Goal: Task Accomplishment & Management: Manage account settings

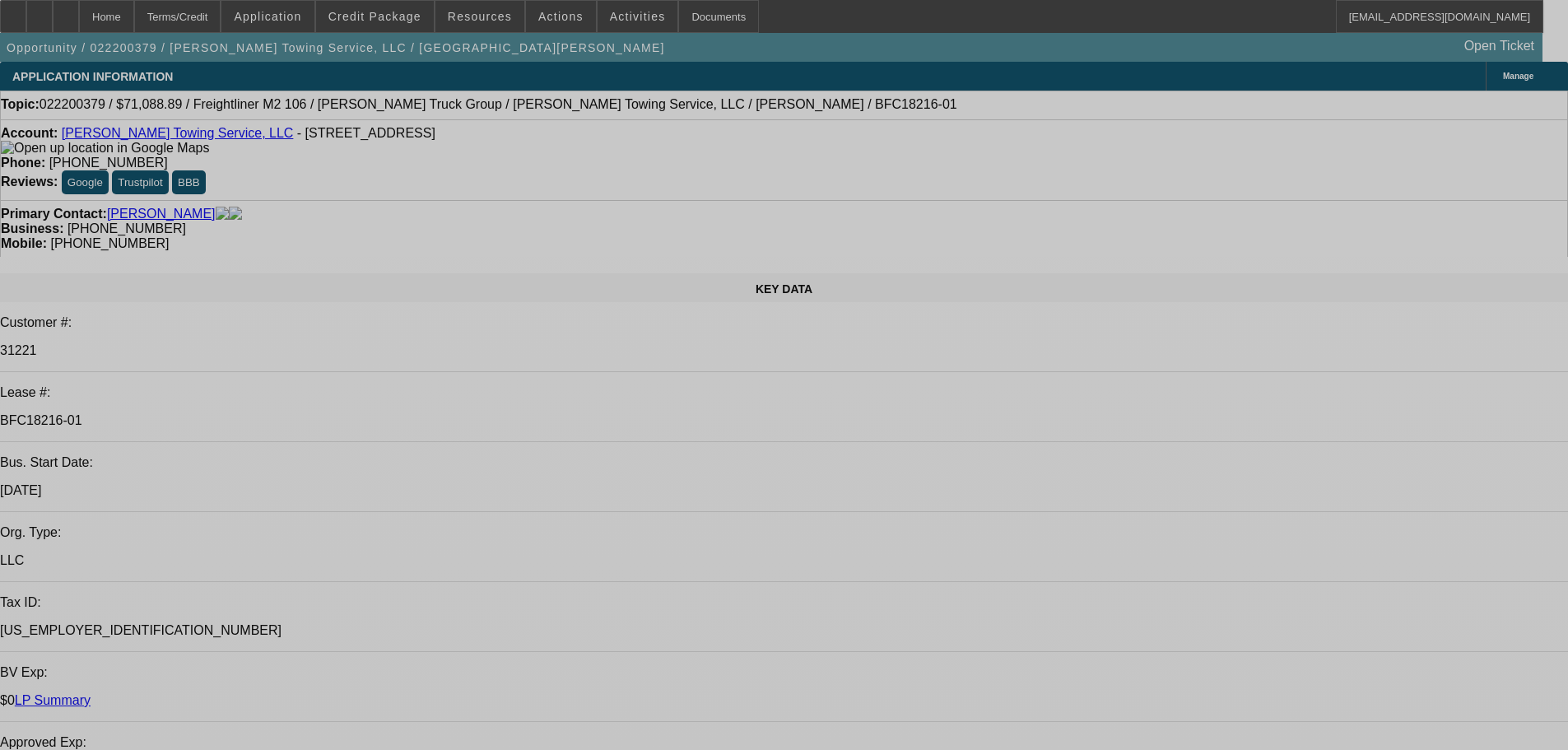
select select "0"
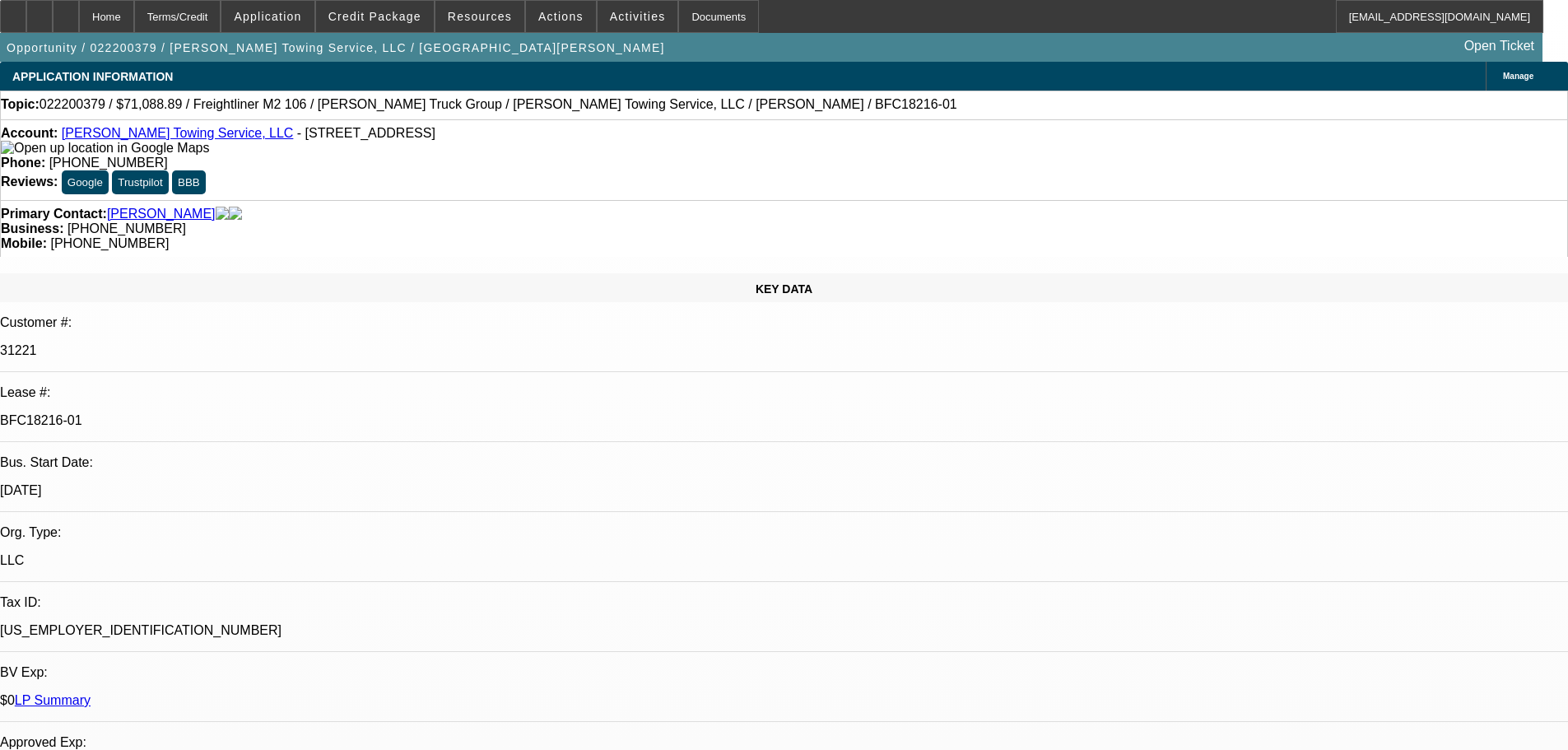
select select "0"
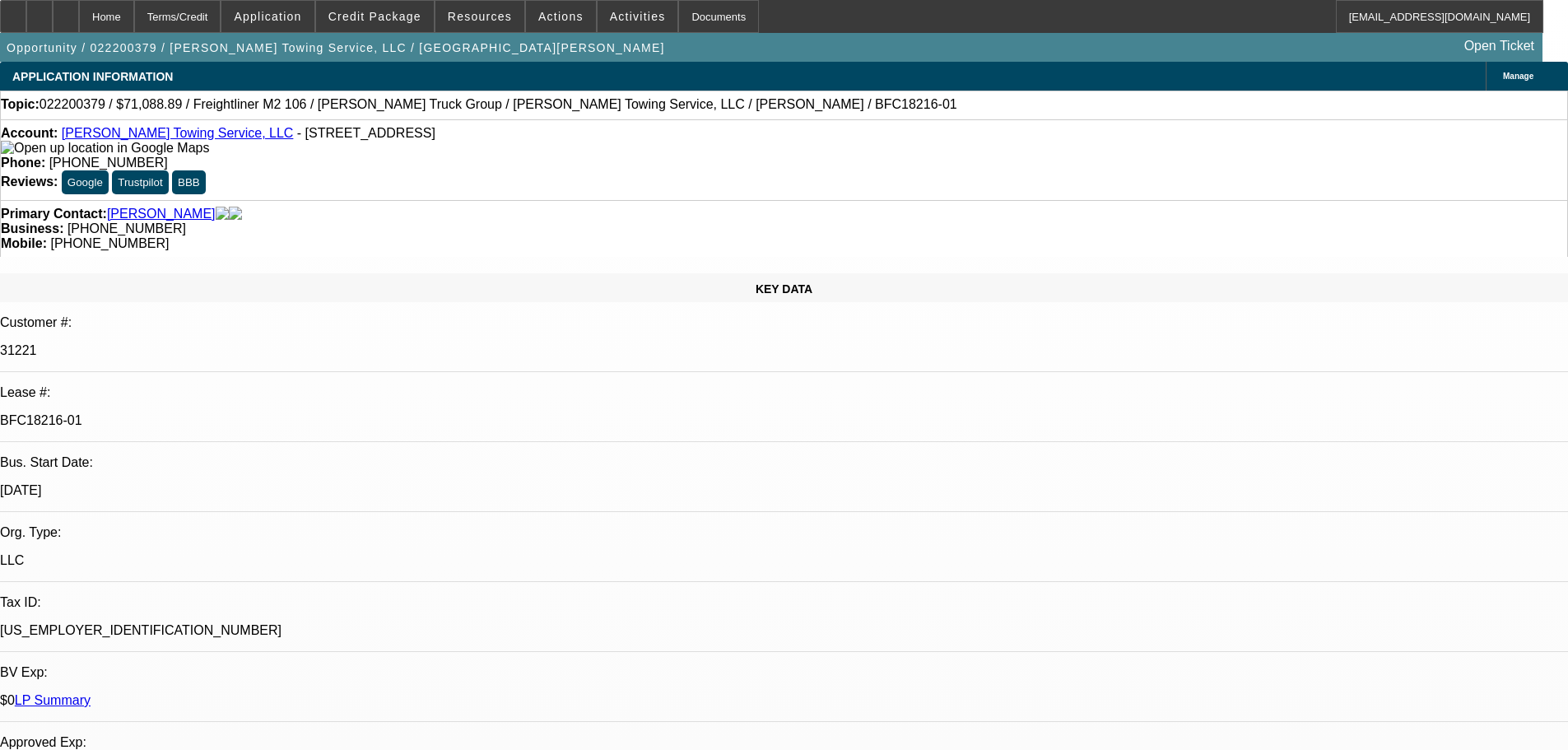
select select "0"
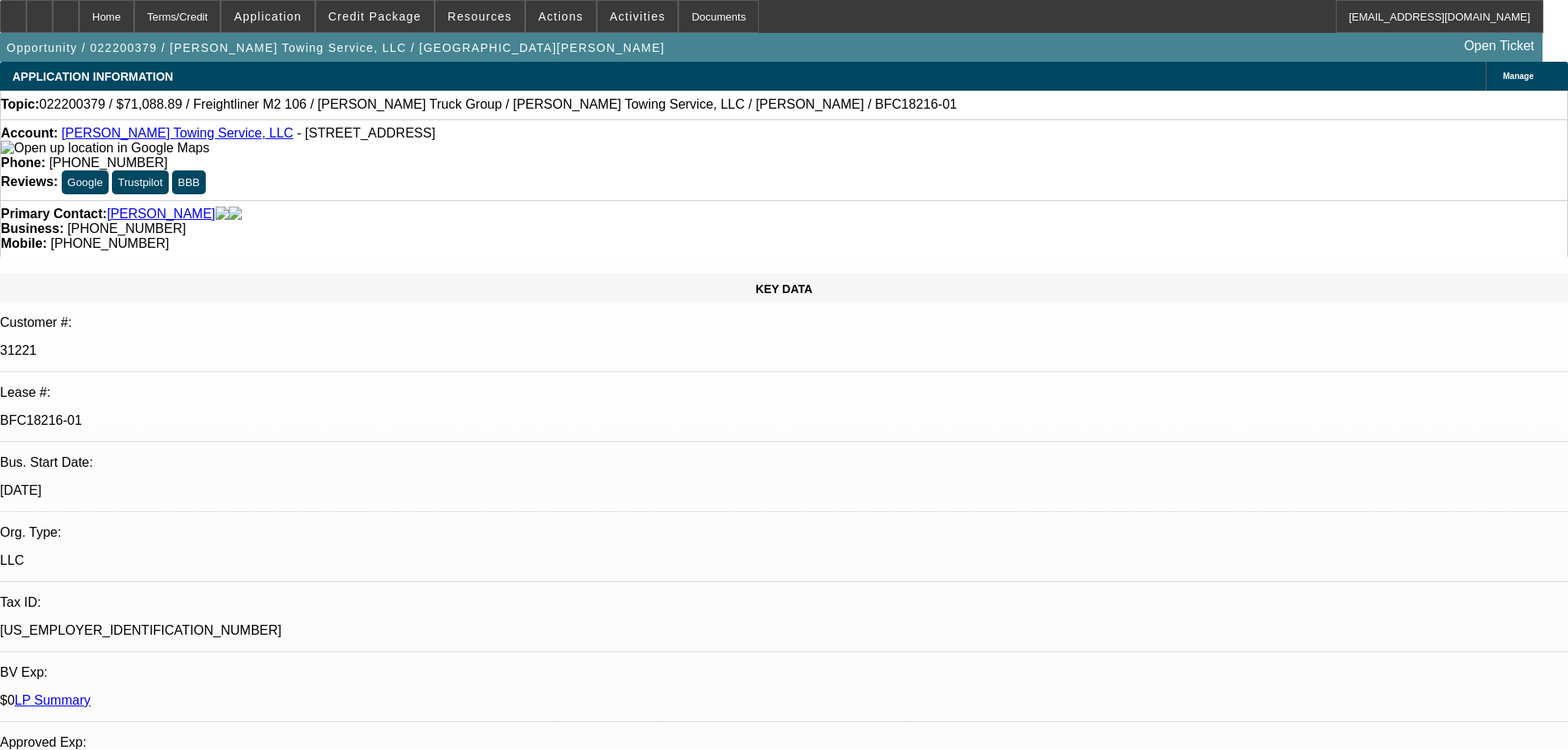
select select "0"
select select "1"
select select "6"
select select "1"
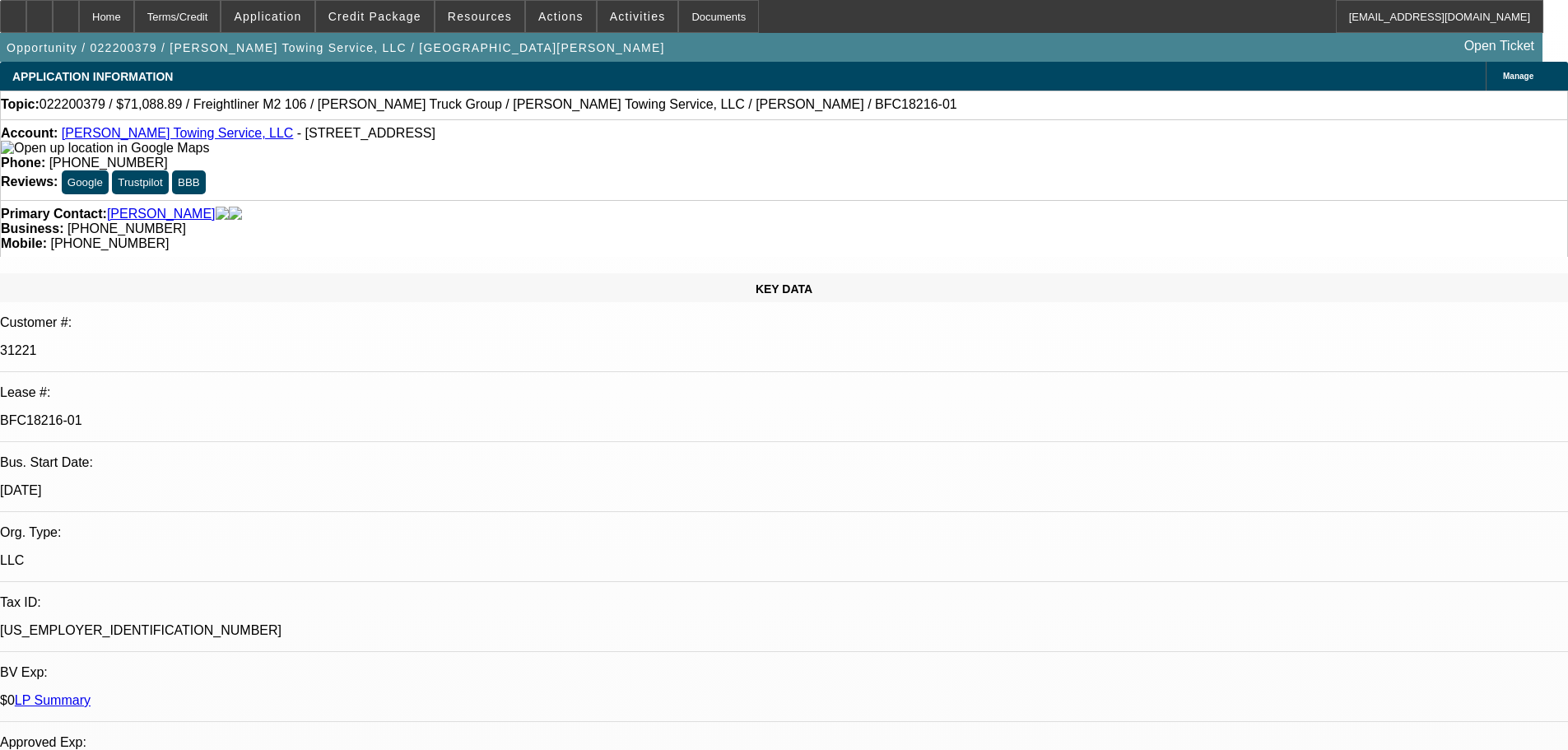
select select "1"
select select "6"
select select "1"
select select "6"
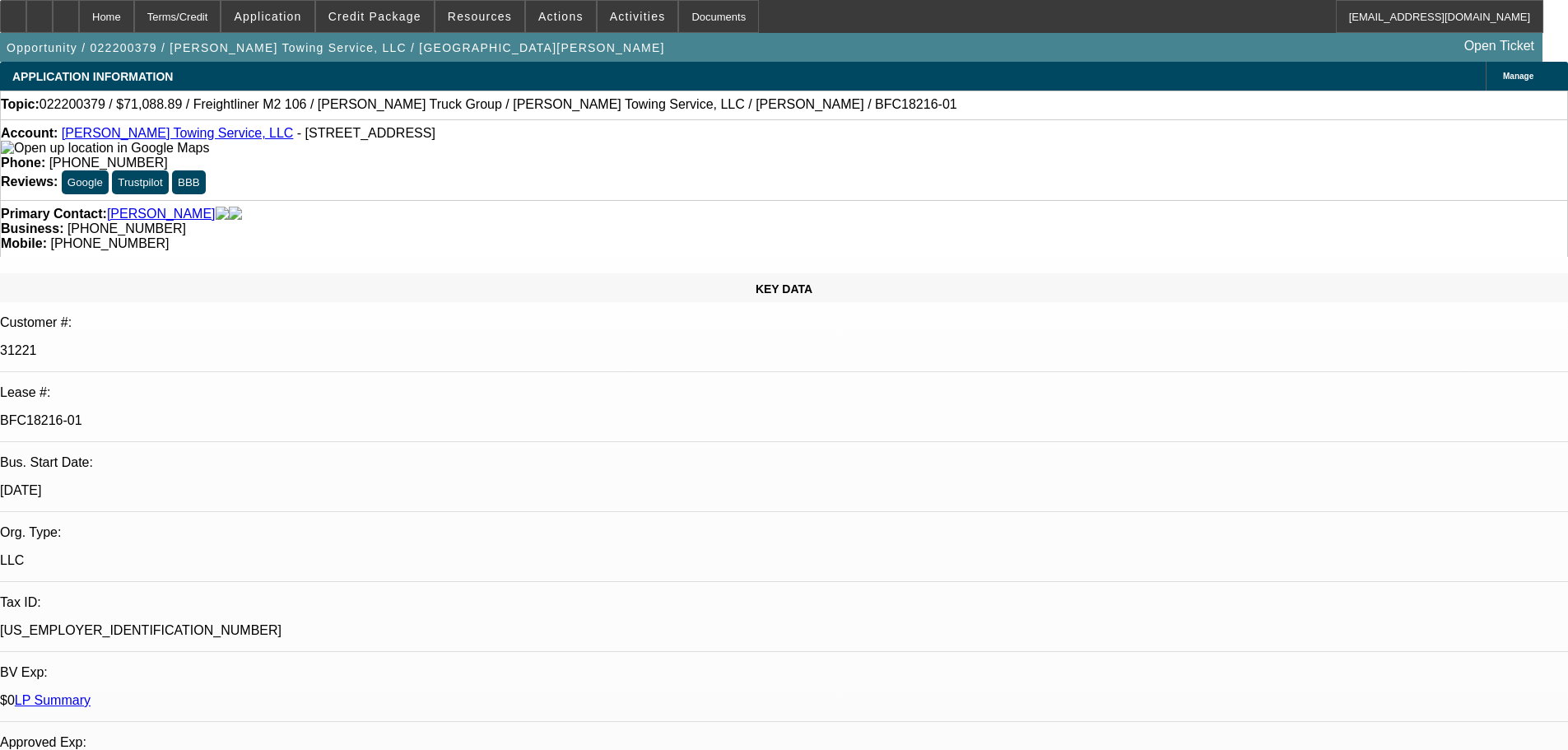
select select "1"
select select "6"
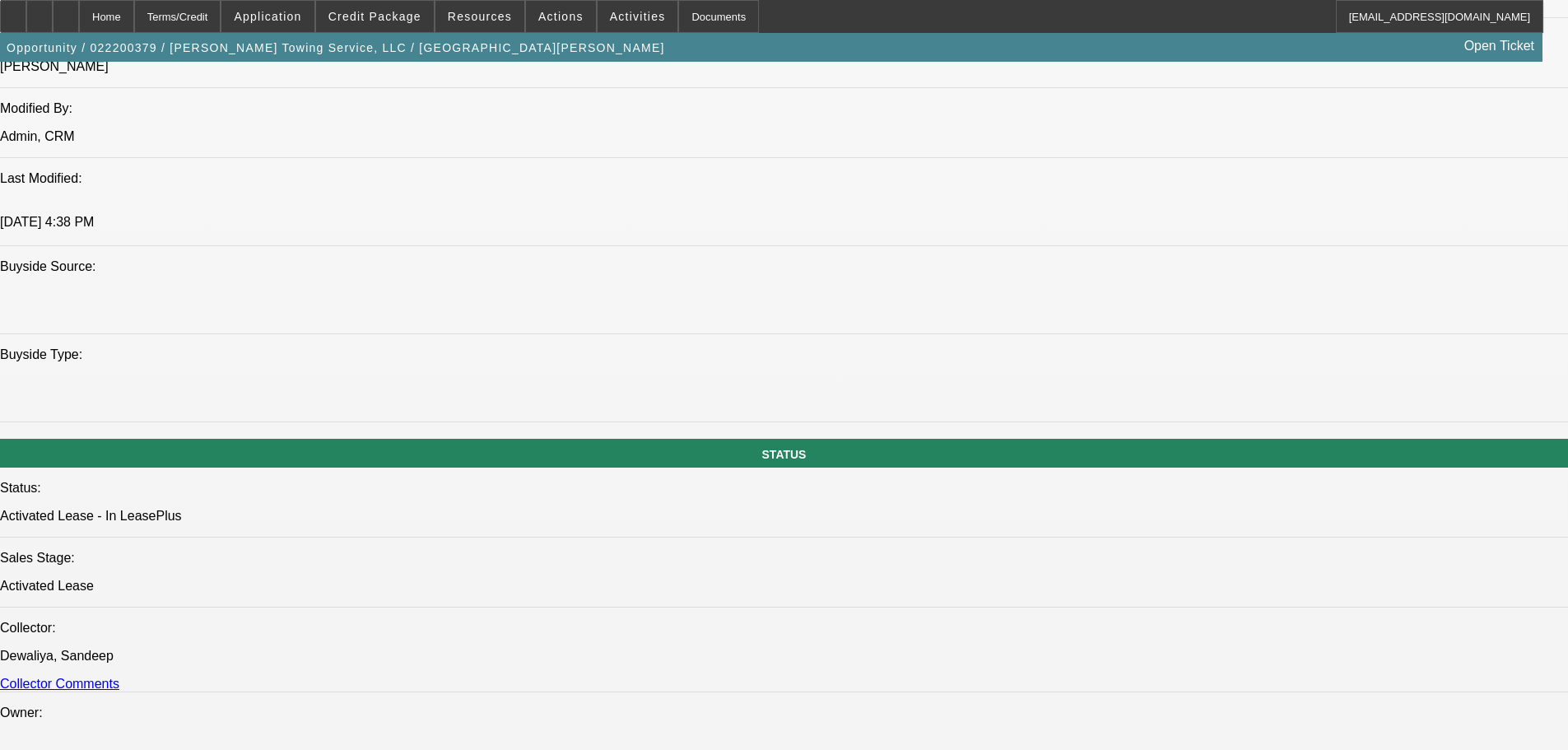
scroll to position [1564, 0]
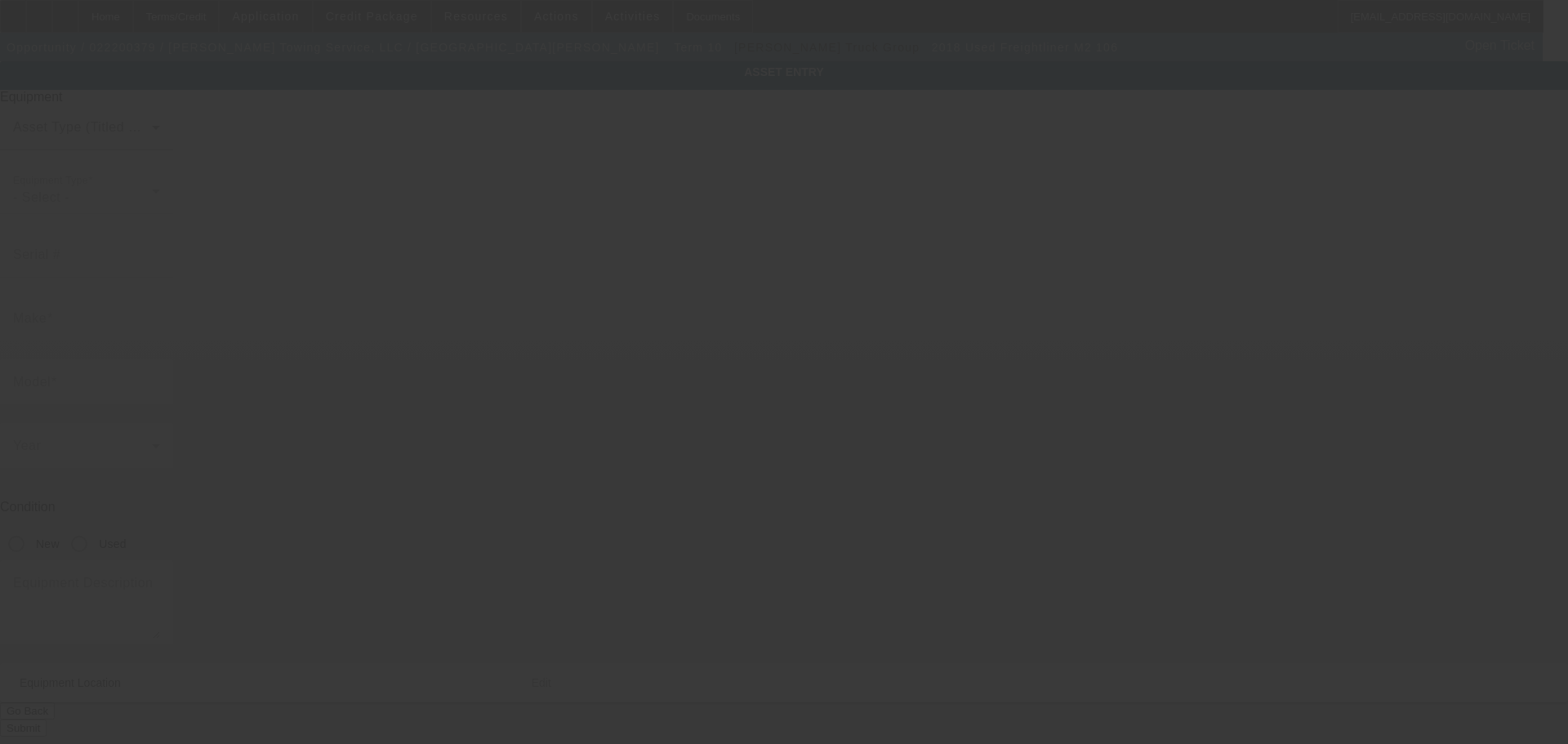
type input "3ALACWFCXJDJS0174"
type input "Freightliner"
type input "M2 106"
radio input "true"
type input "620 FM 174"
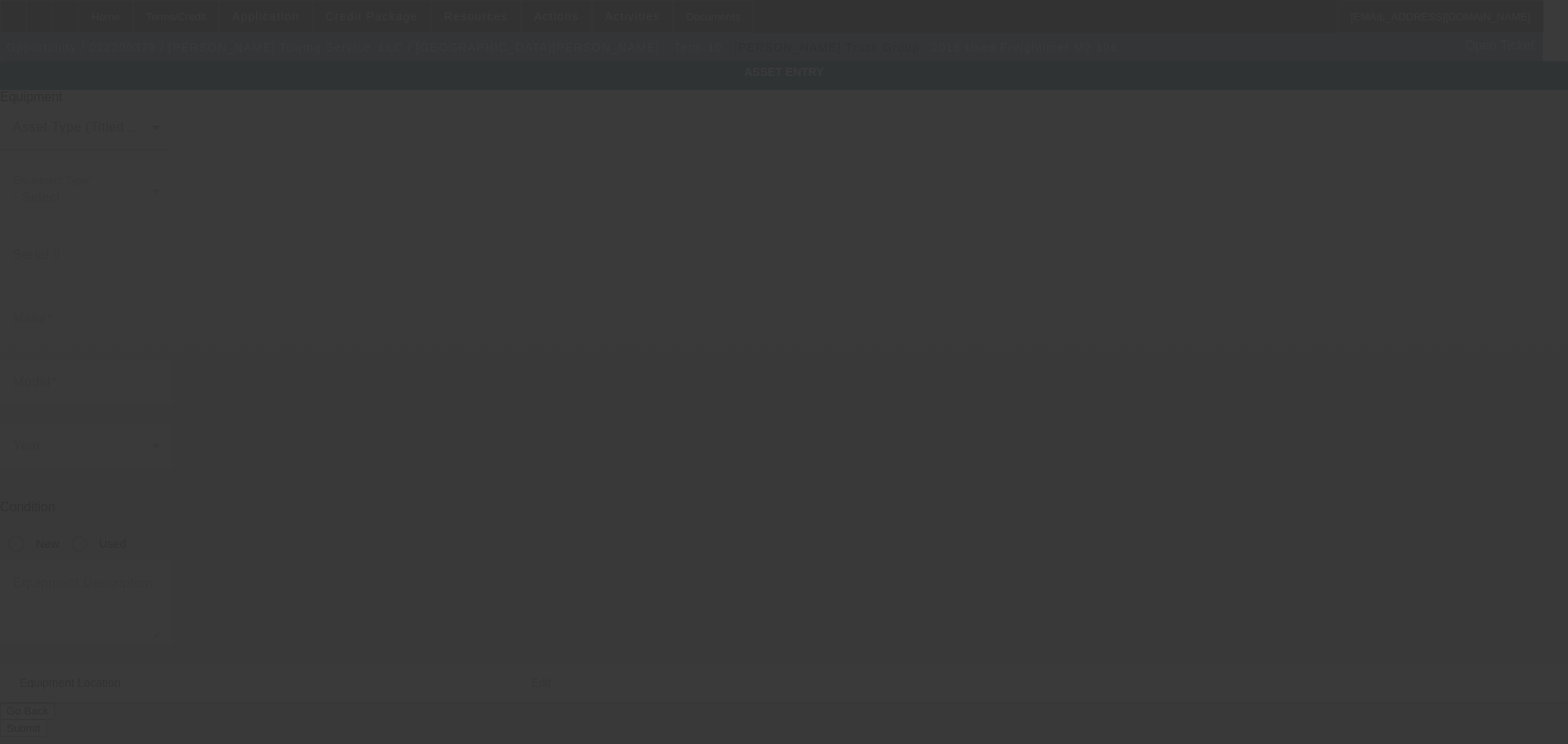
type input "Bowie"
type input "76230"
type input "Montague"
